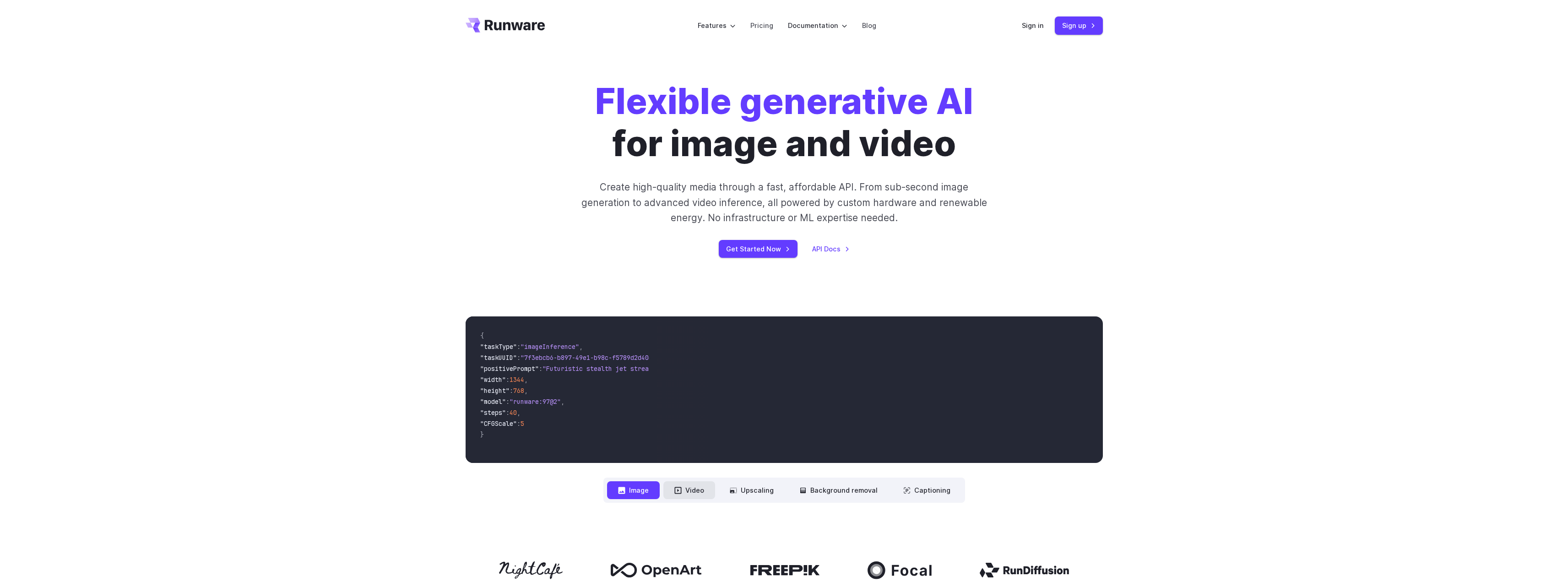
click at [694, 488] on button "Video" at bounding box center [689, 490] width 52 height 18
click at [1079, 31] on link "Sign up" at bounding box center [1079, 25] width 48 height 18
click at [763, 490] on button "Upscaling" at bounding box center [752, 490] width 66 height 18
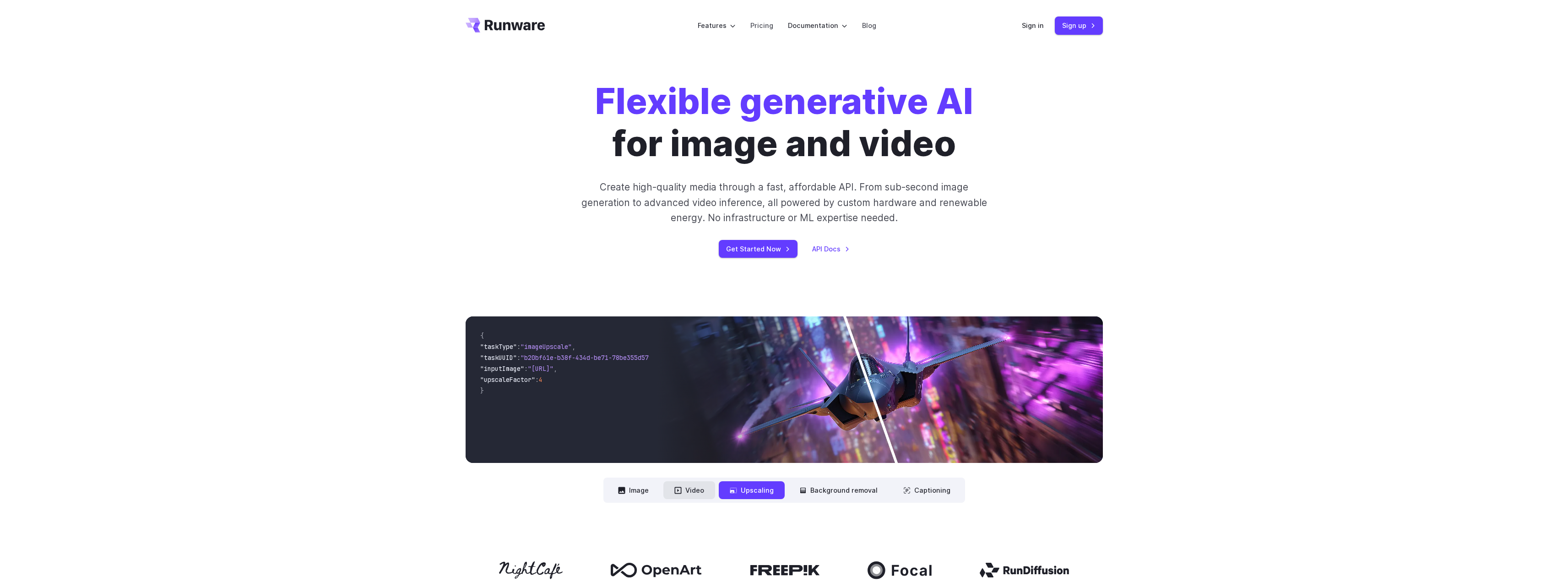
click at [700, 493] on button "Video" at bounding box center [689, 490] width 52 height 18
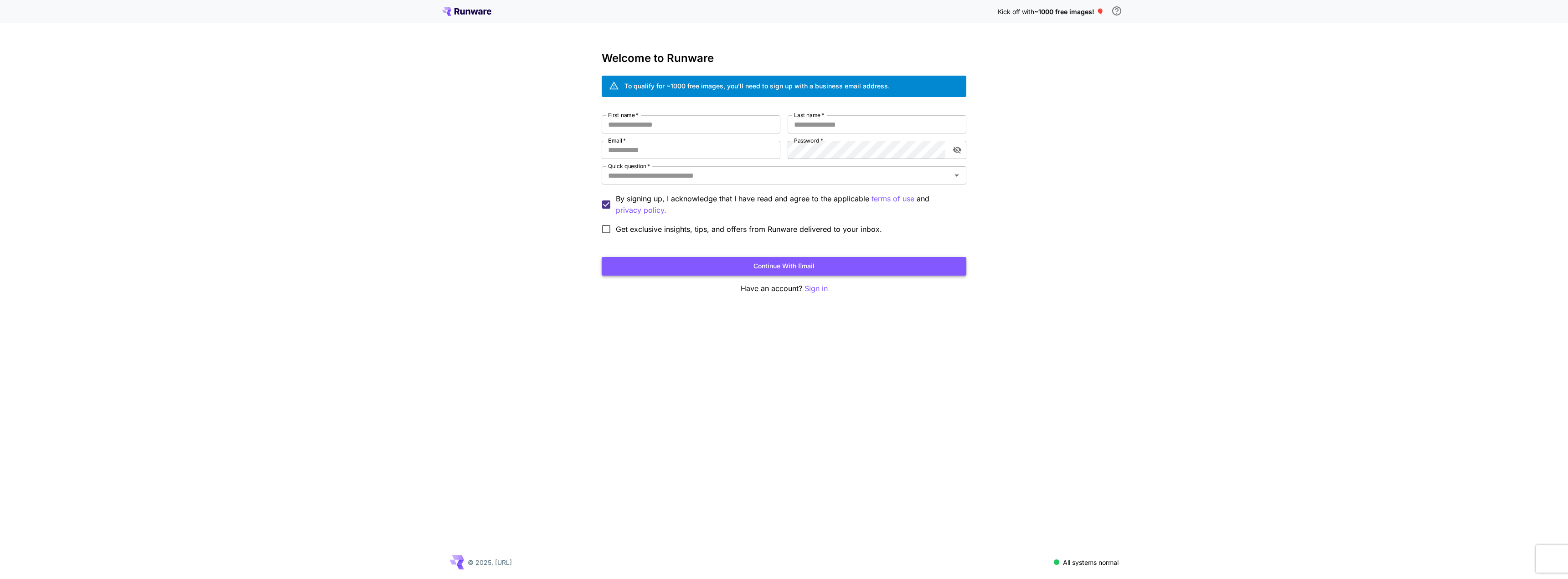
click at [803, 268] on button "Continue with email" at bounding box center [783, 266] width 364 height 19
click at [546, 199] on div "Kick off with ~1000 free images! 🎈 Welcome to Runware To qualify for ~1000 free…" at bounding box center [784, 290] width 1568 height 579
